Goal: Information Seeking & Learning: Learn about a topic

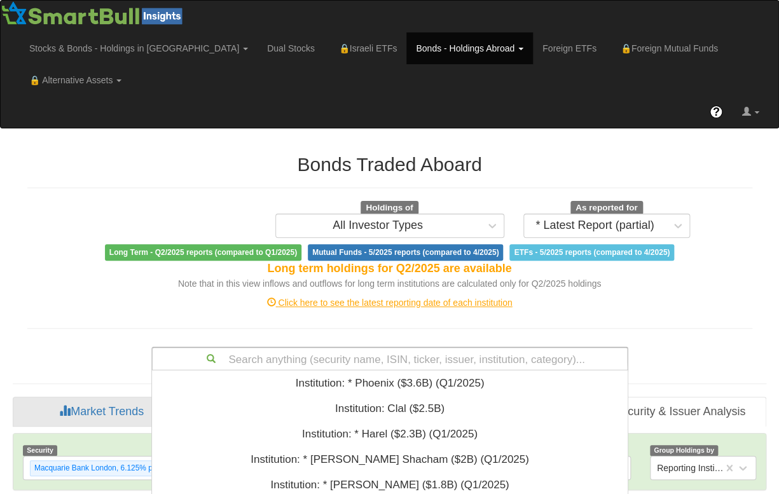
click at [345, 347] on div "Search anything (security name, ISIN, ticker, issuer, institution, category)...…" at bounding box center [389, 359] width 477 height 24
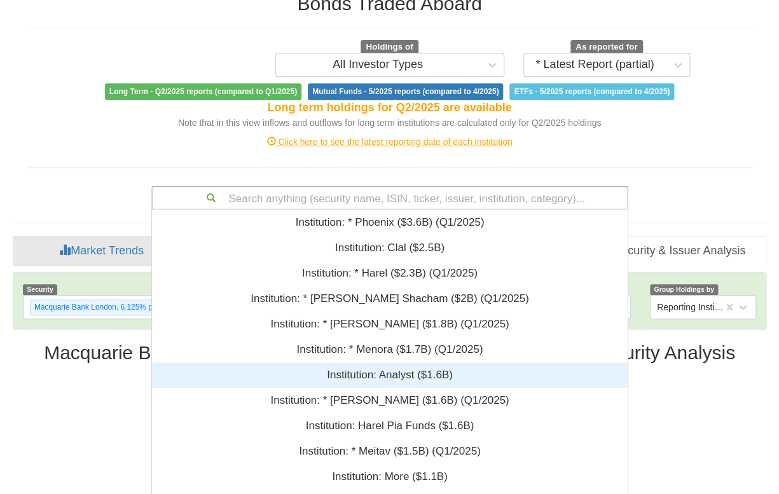
scroll to position [308, 467]
paste input "US46513CXR23"
type input "US46513CXR23"
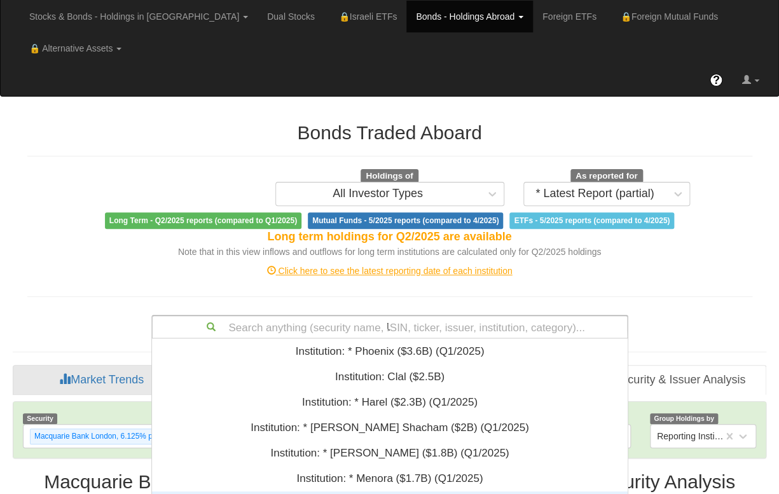
scroll to position [17, 467]
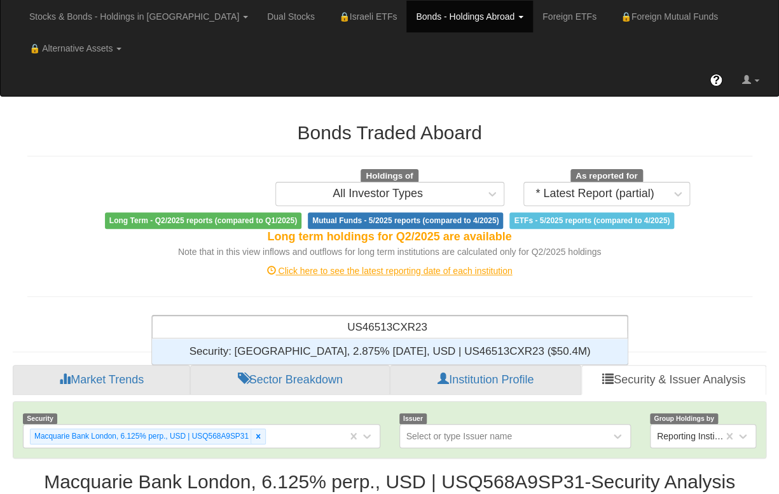
click at [408, 339] on div "Security: ‎[GEOGRAPHIC_DATA], 2.875% [DATE], USD | US46513CXR23 ‎($50.4M)‏" at bounding box center [390, 351] width 476 height 25
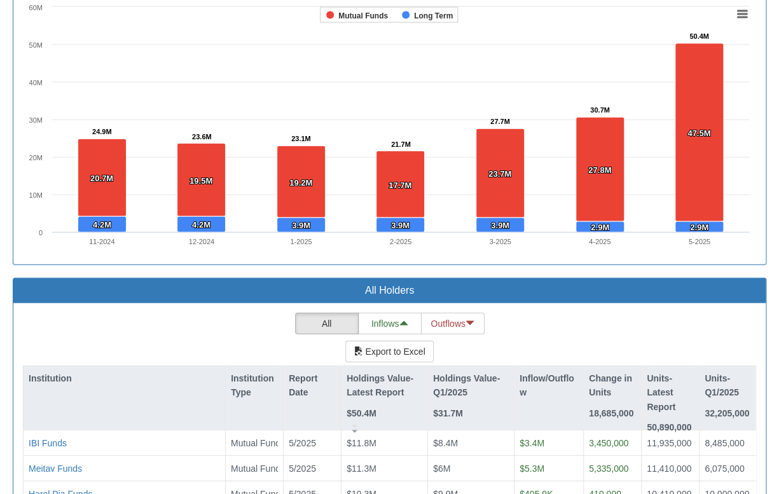
scroll to position [1100, 0]
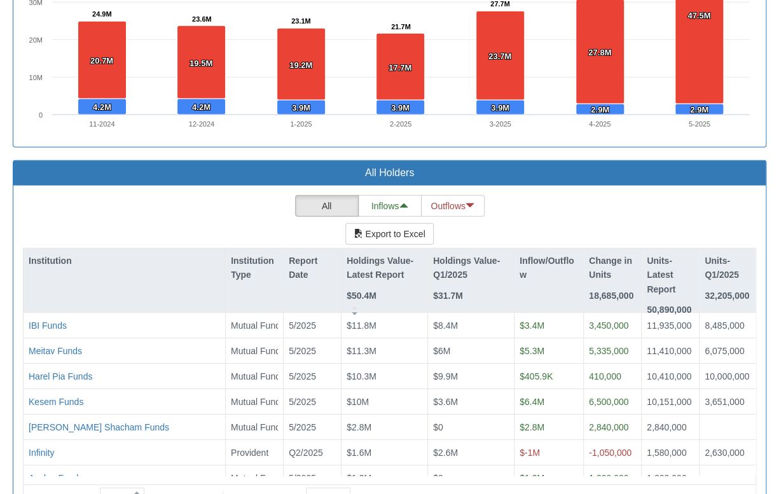
click at [404, 100] on rect at bounding box center [389, 10] width 733 height 254
